Goal: Transaction & Acquisition: Purchase product/service

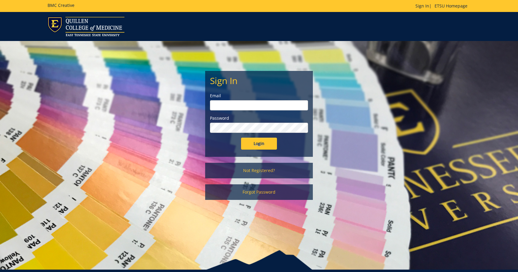
click at [218, 106] on input "email" at bounding box center [259, 105] width 98 height 10
type input "roweda@etsu.edu"
click at [241, 137] on input "Login" at bounding box center [259, 143] width 36 height 12
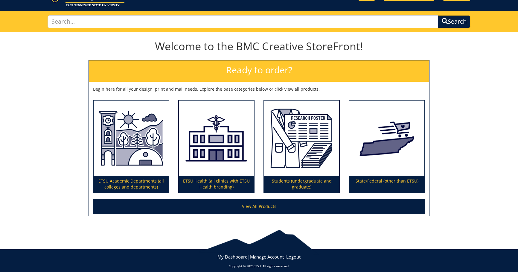
scroll to position [35, 0]
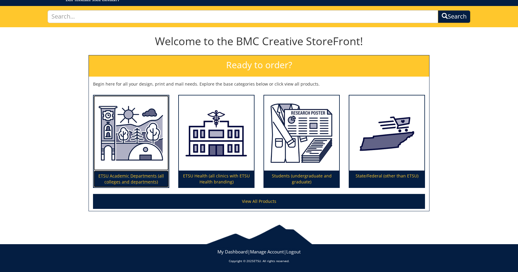
click at [128, 178] on p "ETSU Academic Departments (all colleges and departments)" at bounding box center [131, 178] width 75 height 17
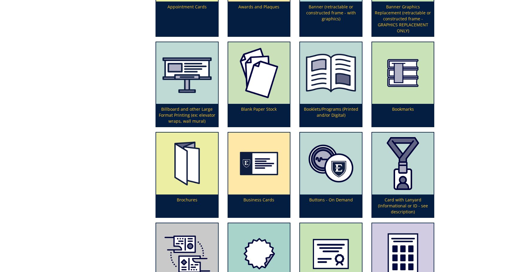
scroll to position [299, 0]
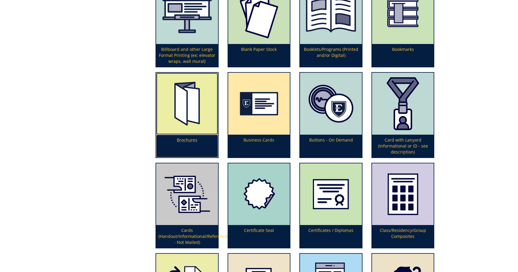
click at [177, 137] on p "Brochures" at bounding box center [187, 145] width 62 height 23
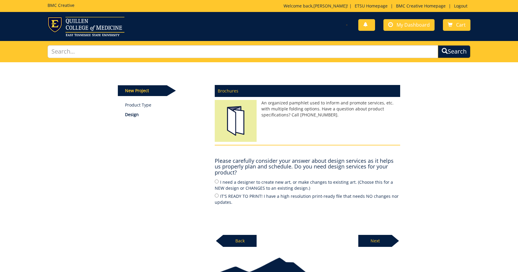
click at [223, 181] on label "I need a designer to create new art, or make changes to existing art. (Choose t…" at bounding box center [307, 184] width 185 height 13
click at [218, 181] on input "I need a designer to create new art, or make changes to existing art. (Choose t…" at bounding box center [217, 181] width 4 height 4
radio input "true"
click at [384, 241] on p "Next" at bounding box center [374, 241] width 33 height 12
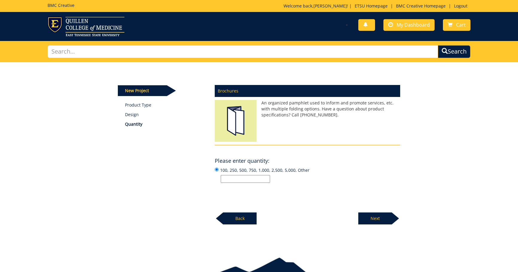
click at [260, 179] on input "100, 250, 500, 750, 1,000, 2,500, 5,000, Other" at bounding box center [245, 179] width 49 height 8
type input "150"
click at [384, 217] on p "Next" at bounding box center [374, 218] width 33 height 12
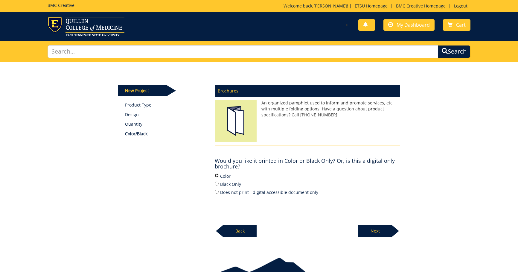
click at [216, 175] on input "Color" at bounding box center [217, 175] width 4 height 4
radio input "true"
click at [379, 231] on p "Next" at bounding box center [374, 231] width 33 height 12
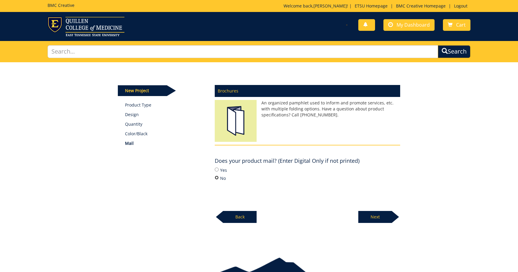
click at [215, 178] on input "No" at bounding box center [217, 177] width 4 height 4
radio input "true"
click at [381, 215] on p "Next" at bounding box center [374, 217] width 33 height 12
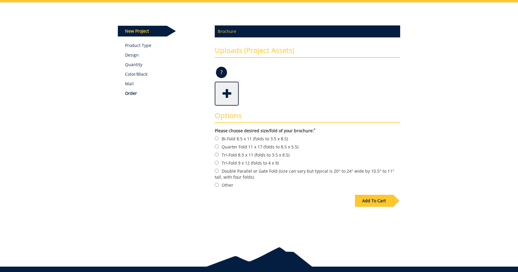
scroll to position [30, 0]
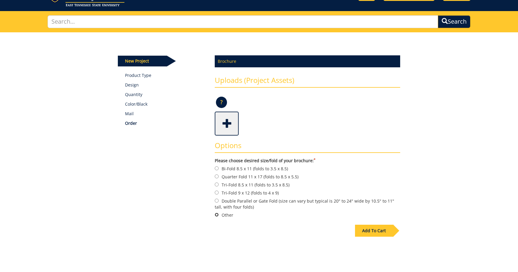
click at [216, 215] on input "Other" at bounding box center [217, 215] width 4 height 4
radio input "true"
click at [228, 126] on span at bounding box center [227, 122] width 24 height 21
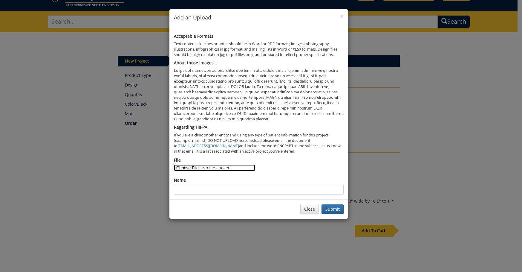
click at [190, 165] on input "File" at bounding box center [214, 167] width 81 height 7
type input "C:\fakepath\Resilient Schools CBI Sept.docx"
click at [241, 191] on input "Name" at bounding box center [259, 189] width 170 height 10
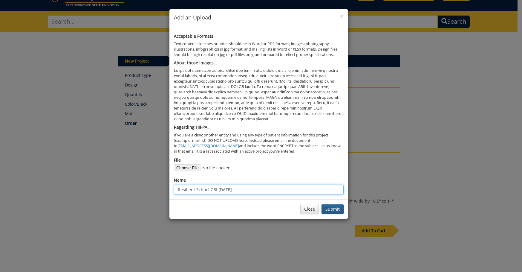
type input "Resilient School CBI Sept 2025"
click at [336, 210] on button "Submit" at bounding box center [333, 209] width 22 height 10
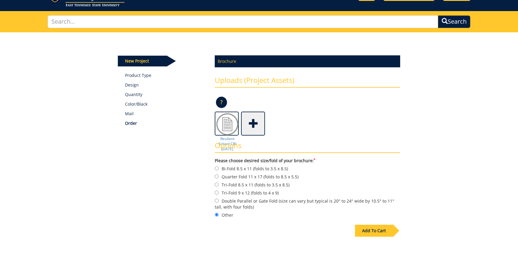
click at [376, 230] on div "Add To Cart" at bounding box center [374, 230] width 38 height 12
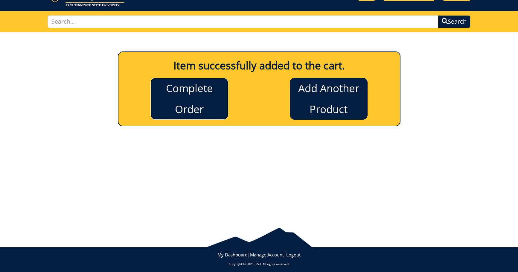
click at [179, 97] on link "Complete Order" at bounding box center [189, 99] width 78 height 42
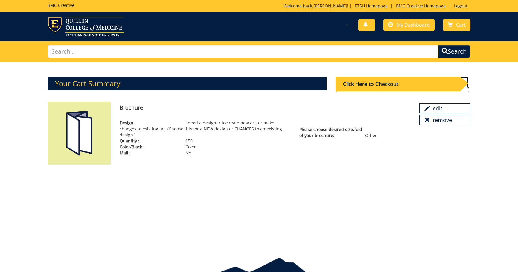
click at [381, 79] on div "Click Here to Checkout" at bounding box center [397, 84] width 124 height 15
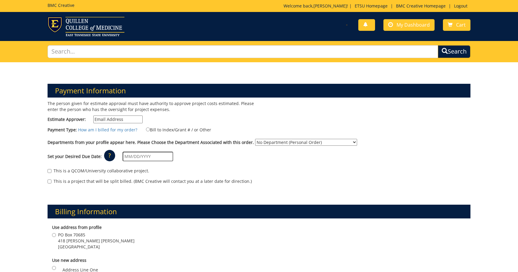
click at [122, 118] on input "Estimate Approver:" at bounding box center [117, 119] width 49 height 8
type input "[EMAIL_ADDRESS][DOMAIN_NAME]"
type input "[DATE]"
type input "PO Box 70685"
type input "418 [PERSON_NAME] [PERSON_NAME]"
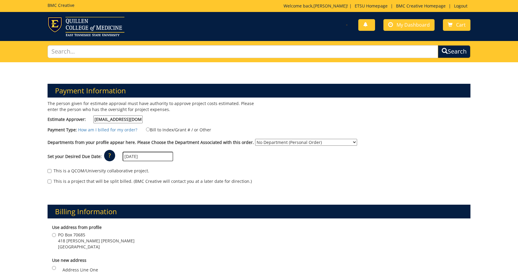
type input "Johnson City"
type input "37614"
type input "PO Box 70685"
type input "418 Warf Pickel"
type input "Johnson City"
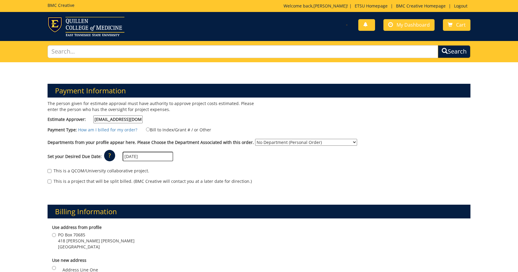
type input "37614"
click at [146, 129] on input "Bill to Index/Grant # / or Other" at bounding box center [148, 129] width 4 height 4
radio input "true"
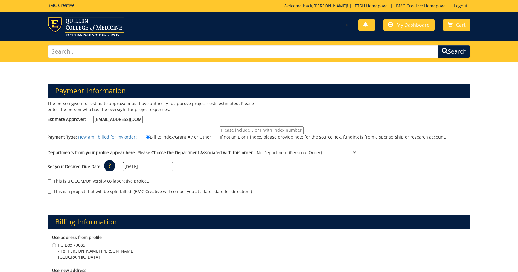
click at [247, 130] on input "If not an E or F index, please provide note for the source. (ex. funding is fro…" at bounding box center [262, 130] width 84 height 8
type input "E23352"
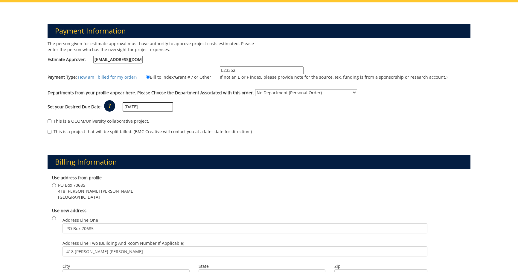
scroll to position [90, 0]
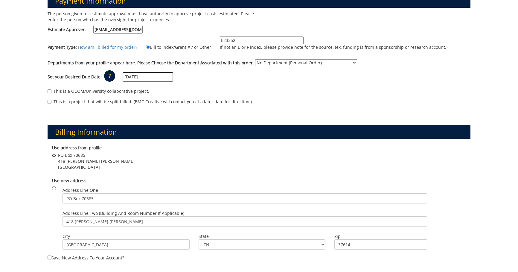
click at [54, 154] on input "PO Box 70685 418 Warf Pickel Johnson City , TN 37614" at bounding box center [54, 155] width 4 height 4
radio input "true"
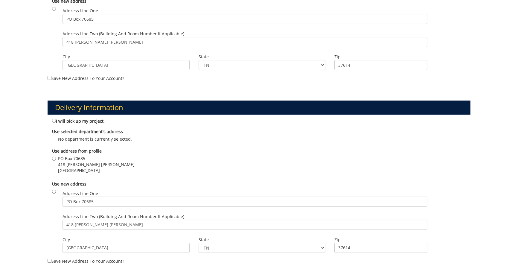
scroll to position [418, 0]
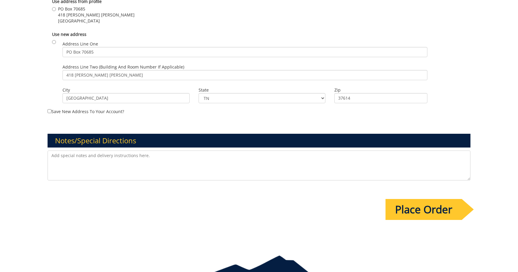
click at [420, 207] on input "Place Order" at bounding box center [423, 209] width 76 height 21
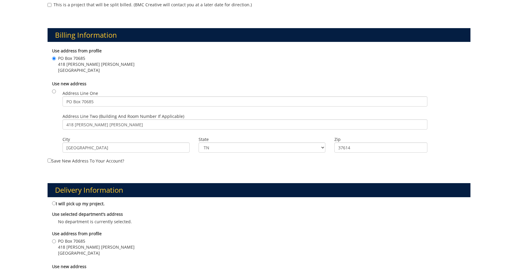
scroll to position [269, 0]
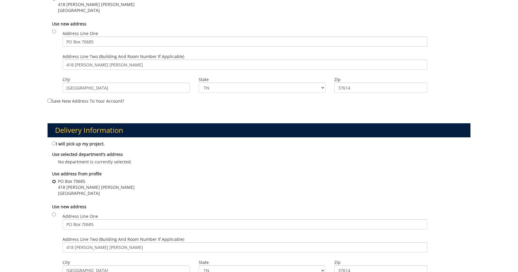
click at [54, 181] on input "PO Box 70685 418 Warf Pickel Johnson City , TN 37614" at bounding box center [54, 181] width 4 height 4
radio input "true"
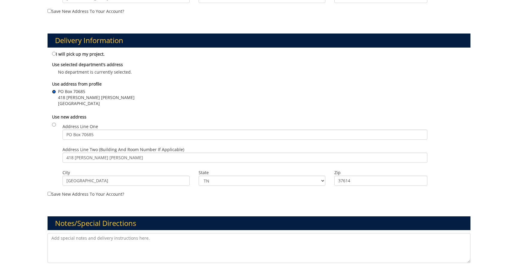
scroll to position [448, 0]
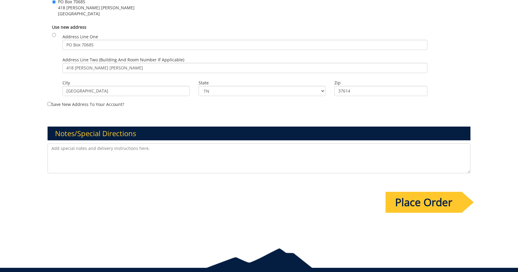
click at [451, 201] on input "Place Order" at bounding box center [423, 202] width 76 height 21
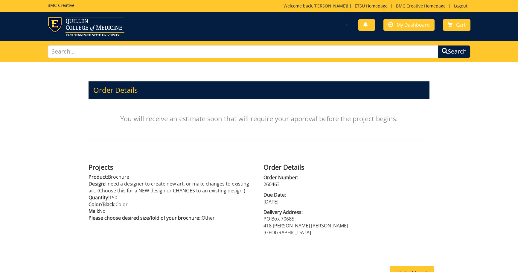
click at [507, 30] on div "You have no new notifications My Dashboard Cart" at bounding box center [259, 26] width 518 height 19
click at [409, 24] on span "My Dashboard" at bounding box center [412, 25] width 33 height 7
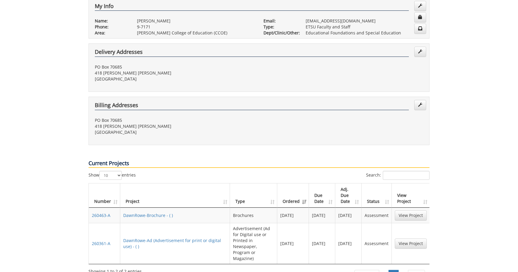
scroll to position [179, 0]
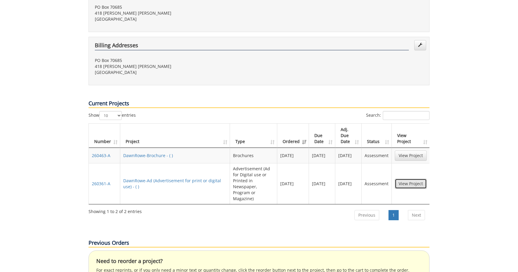
click at [408, 178] on link "View Project" at bounding box center [411, 183] width 32 height 10
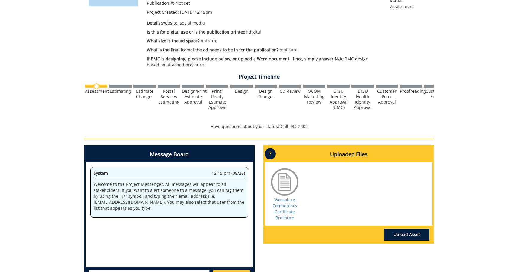
scroll to position [198, 0]
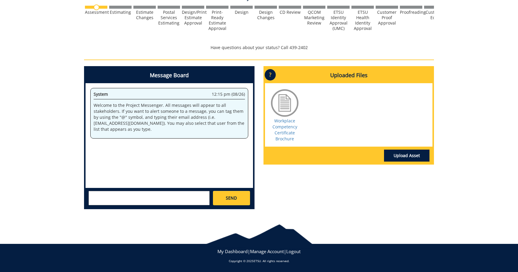
click at [145, 196] on textarea at bounding box center [148, 198] width 121 height 14
click at [137, 195] on textarea "Can I cancel this request. We need to step back and rethink a few things before…" at bounding box center [148, 198] width 121 height 14
click at [132, 195] on textarea "Can I cancel this request. We need to step back and rethink a few things before…" at bounding box center [148, 198] width 121 height 14
click at [137, 195] on textarea "Can I cancel this request. We need to step back and rethink a few things before…" at bounding box center [148, 198] width 121 height 14
type textarea "Can I cancel this request? We need to step back and rethink a few things before…"
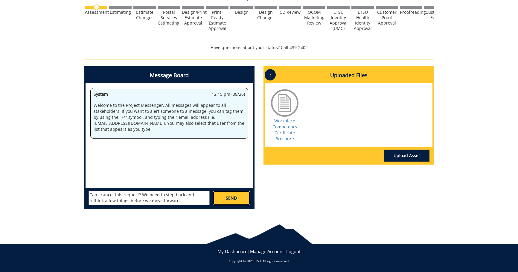
click at [240, 194] on link "SEND" at bounding box center [231, 198] width 37 height 14
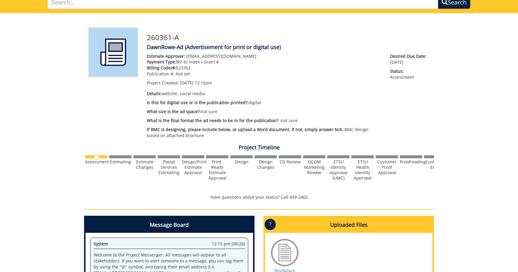
scroll to position [0, 0]
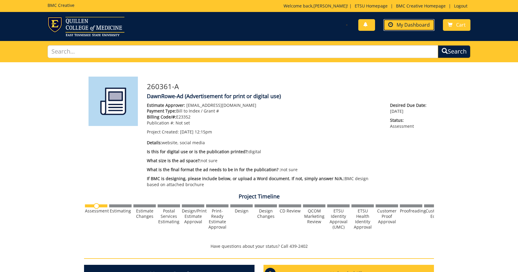
click at [426, 24] on span "My Dashboard" at bounding box center [412, 25] width 33 height 7
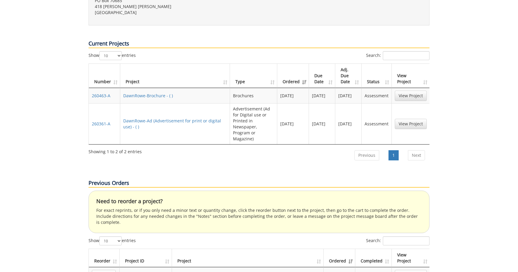
scroll to position [299, 0]
